Goal: Task Accomplishment & Management: Manage account settings

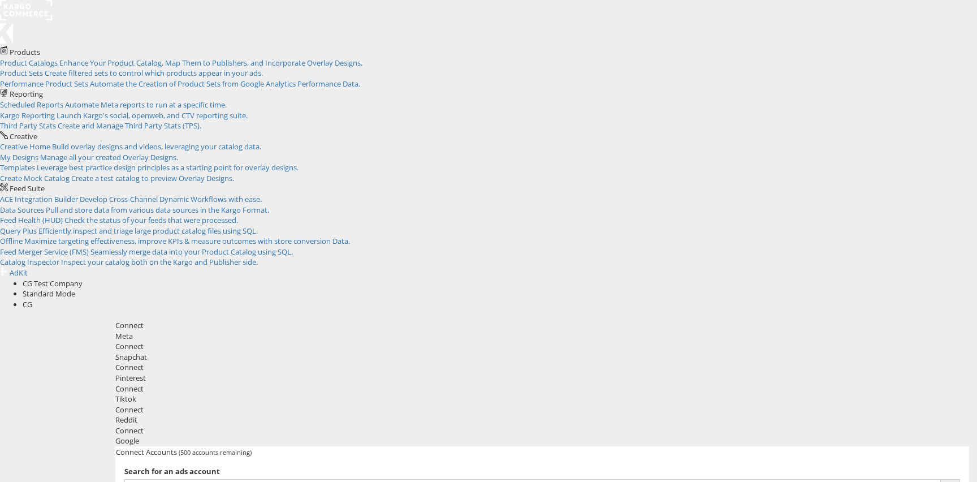
scroll to position [46, 0]
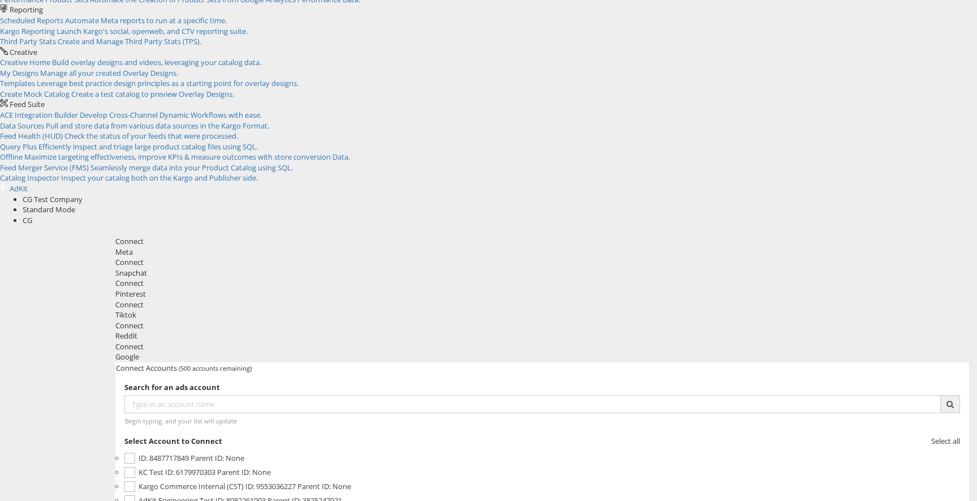
scroll to position [0, 0]
click at [389, 481] on label "AdKit Engineering Test ID: 8082261003 Parent ID: 3825247921" at bounding box center [542, 500] width 836 height 14
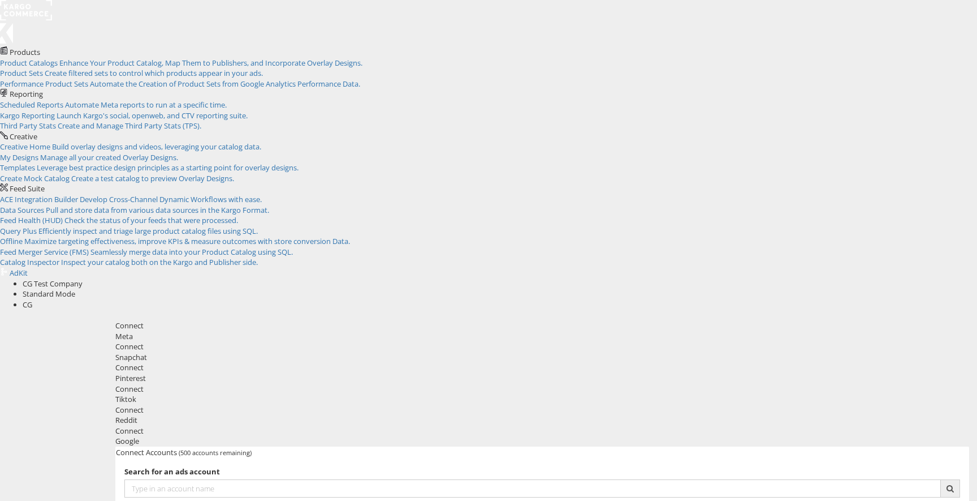
click at [561, 435] on div "Google" at bounding box center [542, 440] width 854 height 11
